Goal: Navigation & Orientation: Find specific page/section

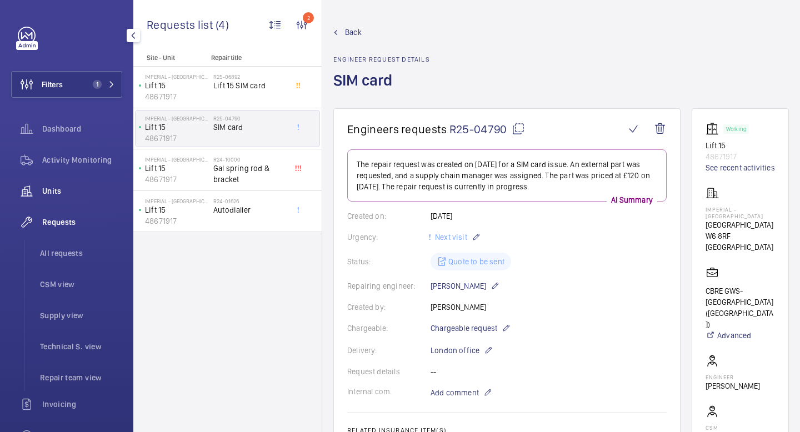
click at [54, 185] on span "Units" at bounding box center [82, 190] width 80 height 11
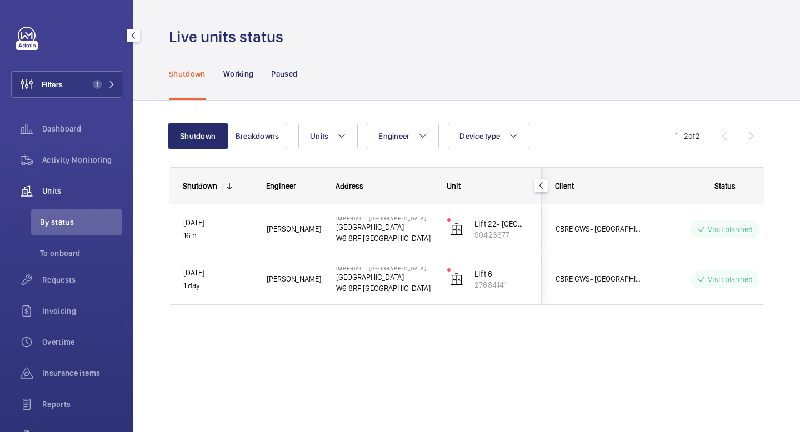
click at [56, 190] on span "Units" at bounding box center [82, 190] width 80 height 11
click at [68, 228] on li "By status" at bounding box center [76, 222] width 91 height 27
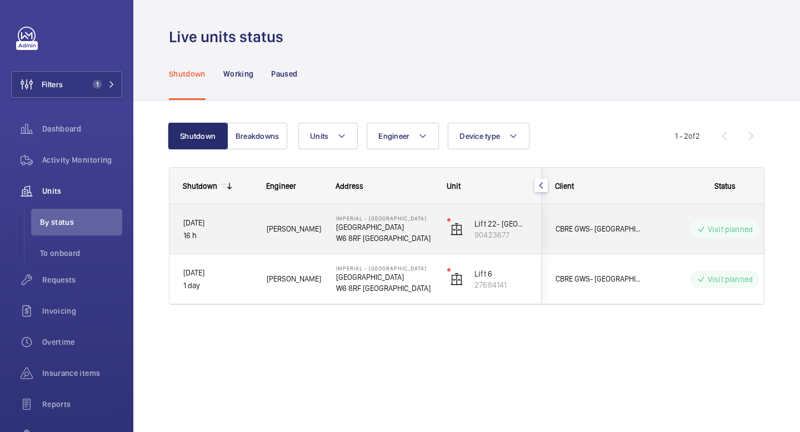
click at [301, 232] on span "[PERSON_NAME]" at bounding box center [294, 229] width 55 height 13
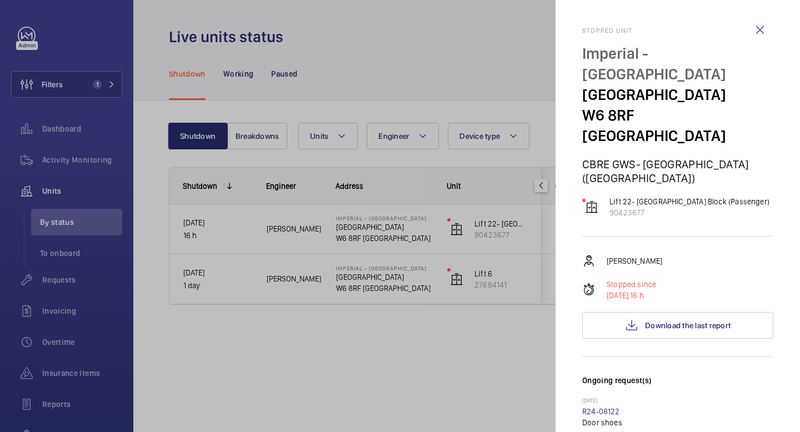
click at [294, 232] on div at bounding box center [400, 216] width 800 height 432
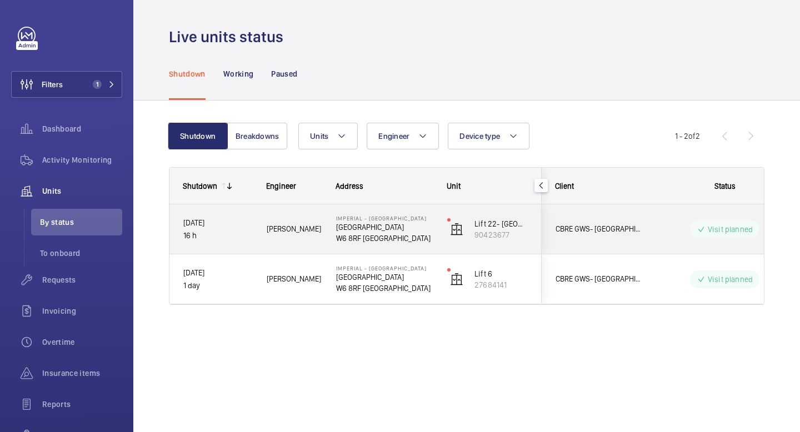
click at [281, 230] on span "[PERSON_NAME]" at bounding box center [294, 229] width 55 height 13
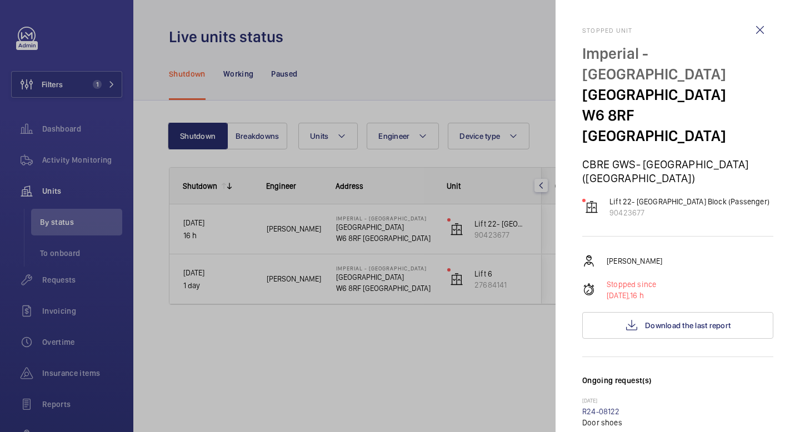
click at [281, 230] on div at bounding box center [400, 216] width 800 height 432
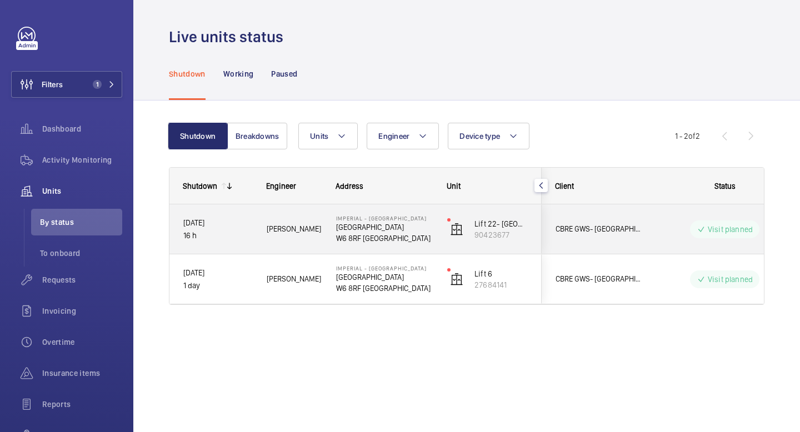
click at [359, 229] on p "[GEOGRAPHIC_DATA]" at bounding box center [384, 227] width 97 height 11
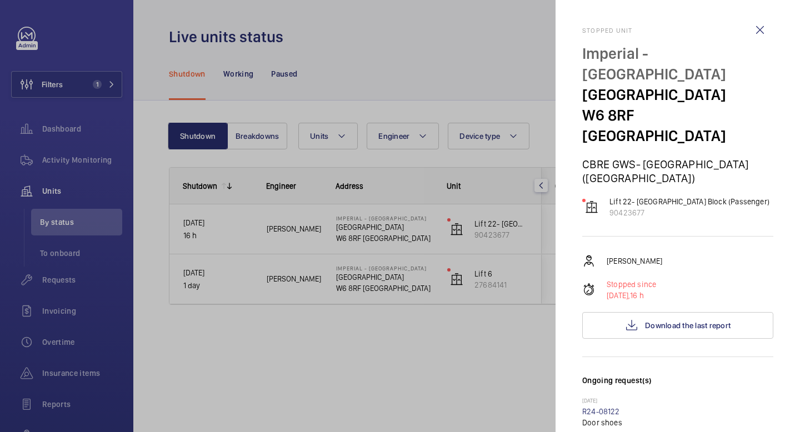
click at [359, 229] on div at bounding box center [400, 216] width 800 height 432
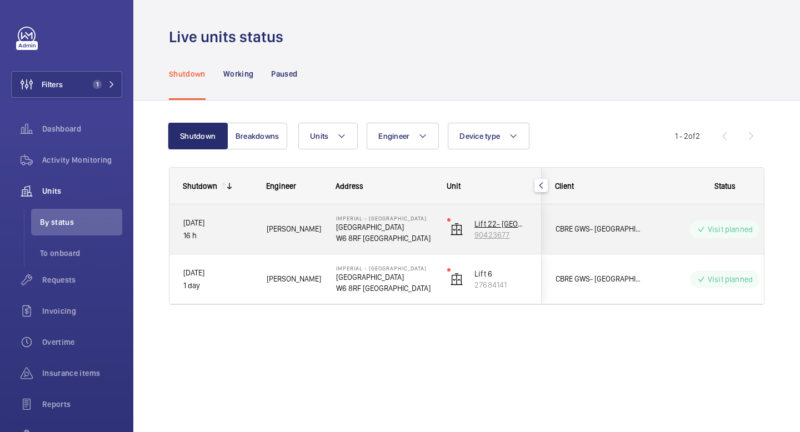
click at [459, 235] on img at bounding box center [456, 229] width 13 height 13
